Goal: Navigation & Orientation: Find specific page/section

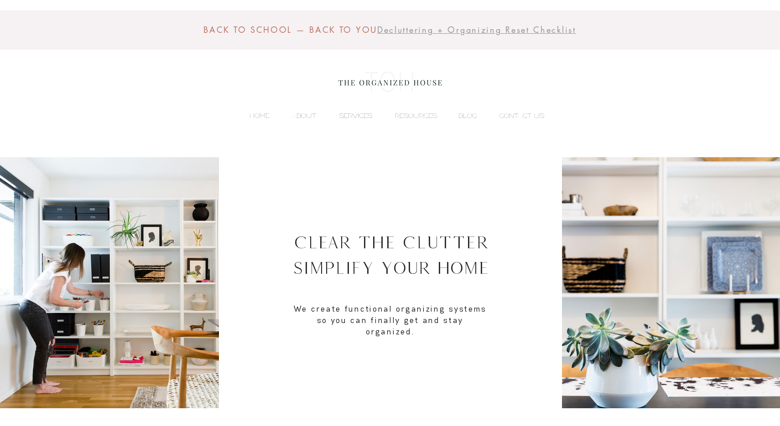
click at [363, 116] on p "SERVICES" at bounding box center [356, 116] width 42 height 14
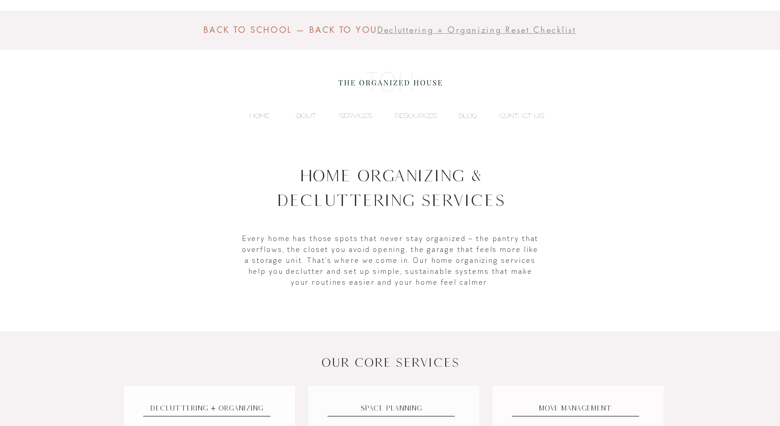
click at [260, 109] on p "HOME" at bounding box center [259, 116] width 29 height 14
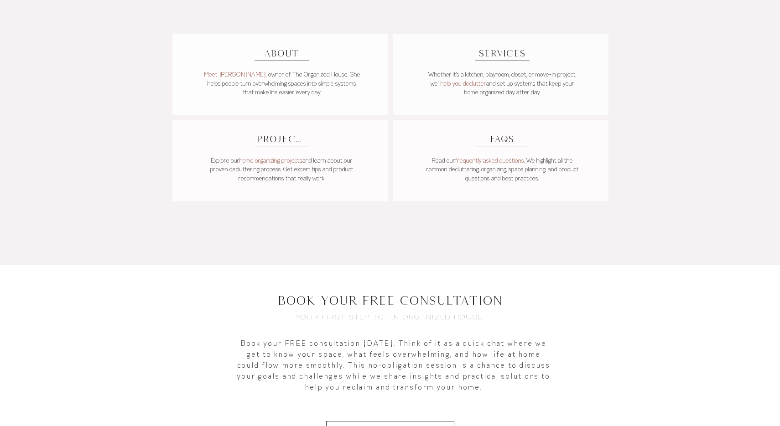
scroll to position [711, 0]
